Goal: Navigation & Orientation: Go to known website

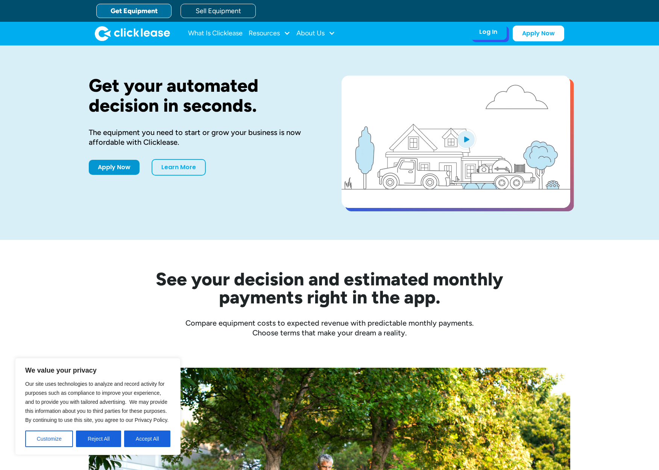
click at [484, 34] on div "Log In" at bounding box center [488, 32] width 18 height 8
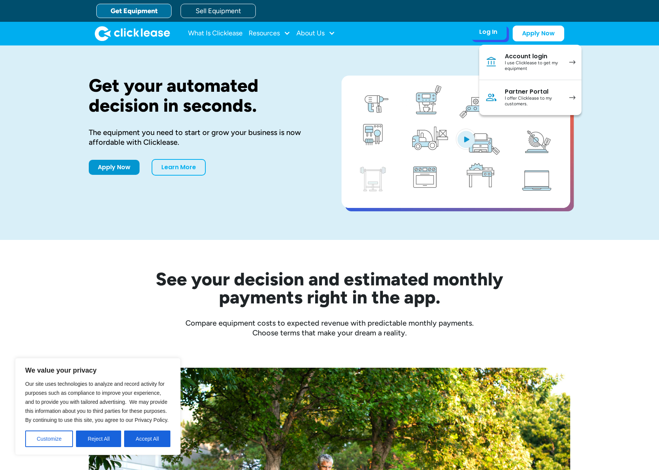
click at [521, 62] on div "I use Clicklease to get my equipment" at bounding box center [533, 66] width 57 height 12
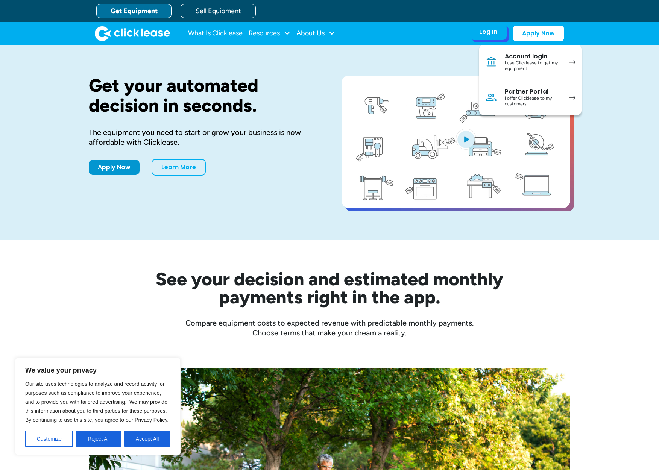
click at [525, 92] on div "Partner Portal" at bounding box center [533, 92] width 57 height 8
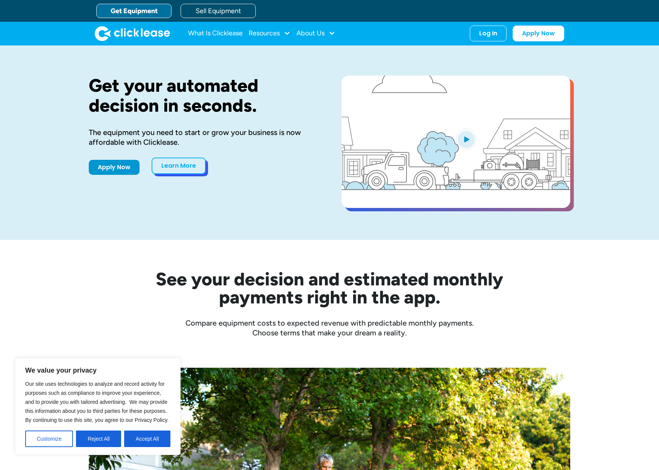
click at [181, 165] on link "Learn More" at bounding box center [179, 166] width 54 height 17
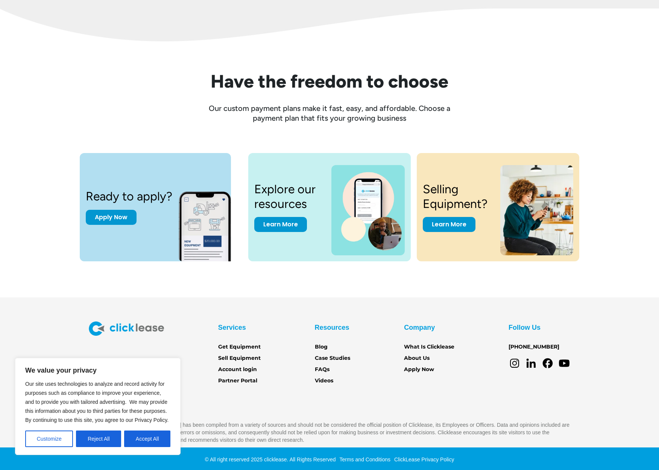
scroll to position [904, 0]
